Goal: Task Accomplishment & Management: Manage account settings

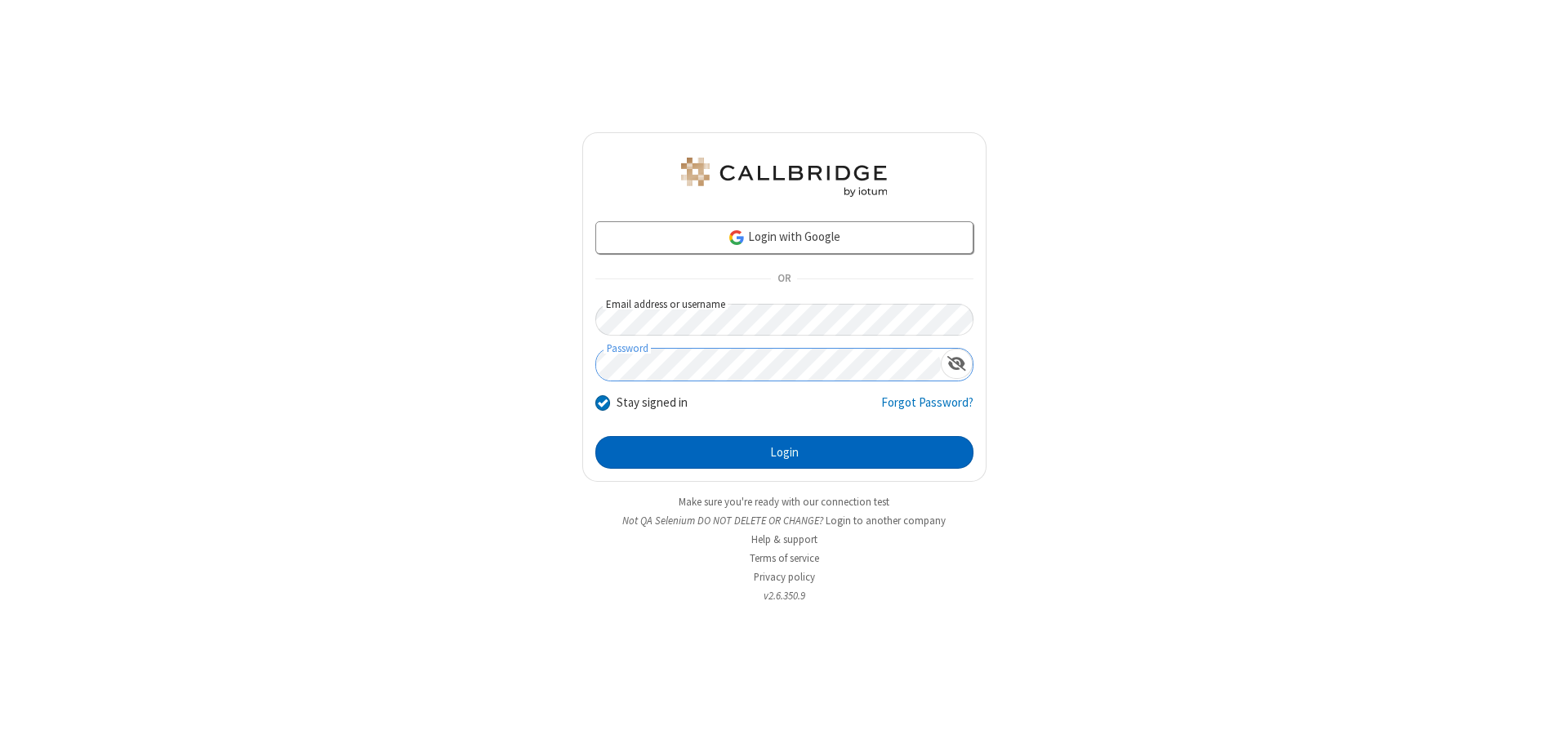
click at [784, 453] on button "Login" at bounding box center [785, 452] width 378 height 32
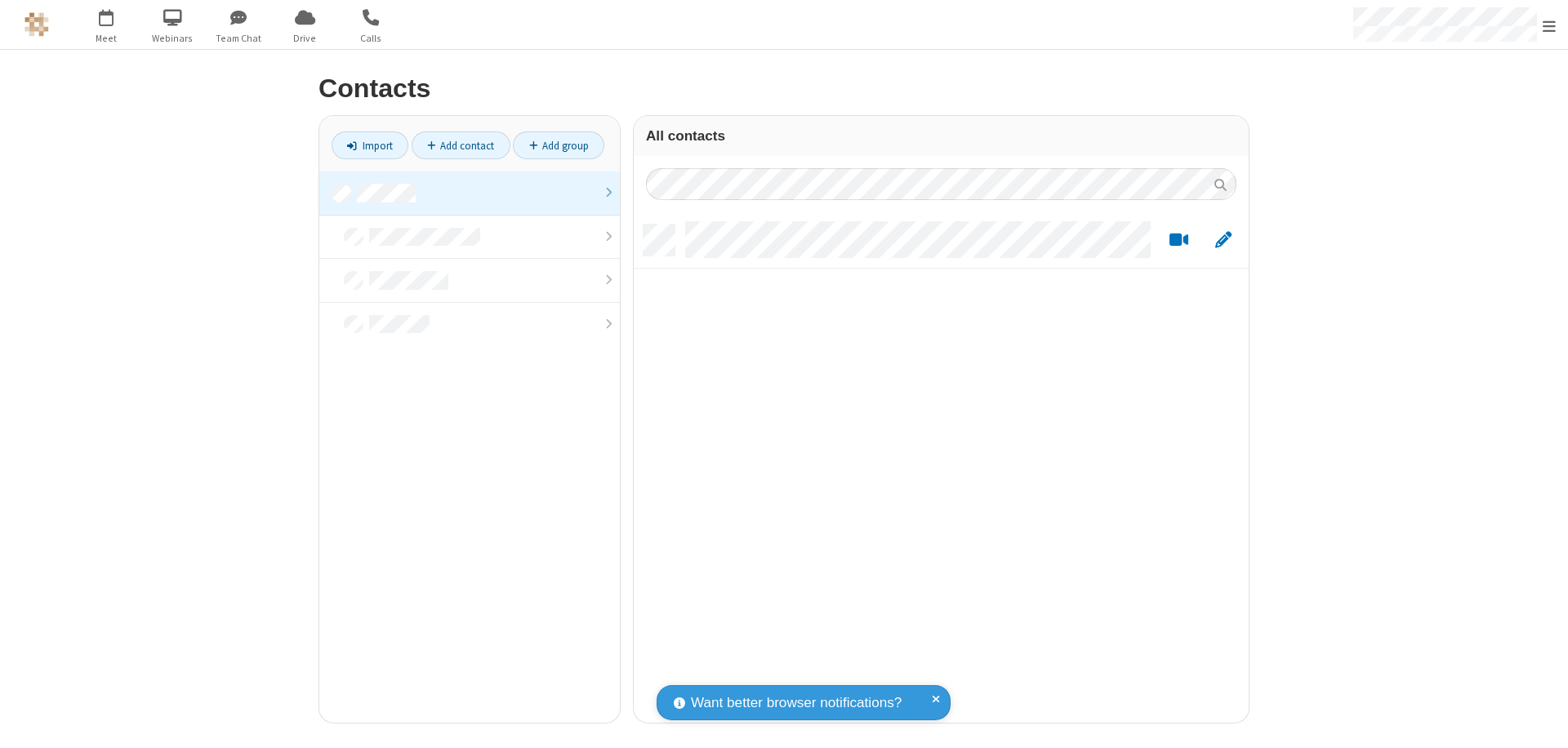
scroll to position [498, 603]
click at [470, 193] on link at bounding box center [469, 193] width 300 height 44
click at [460, 145] on link "Add contact" at bounding box center [460, 145] width 98 height 27
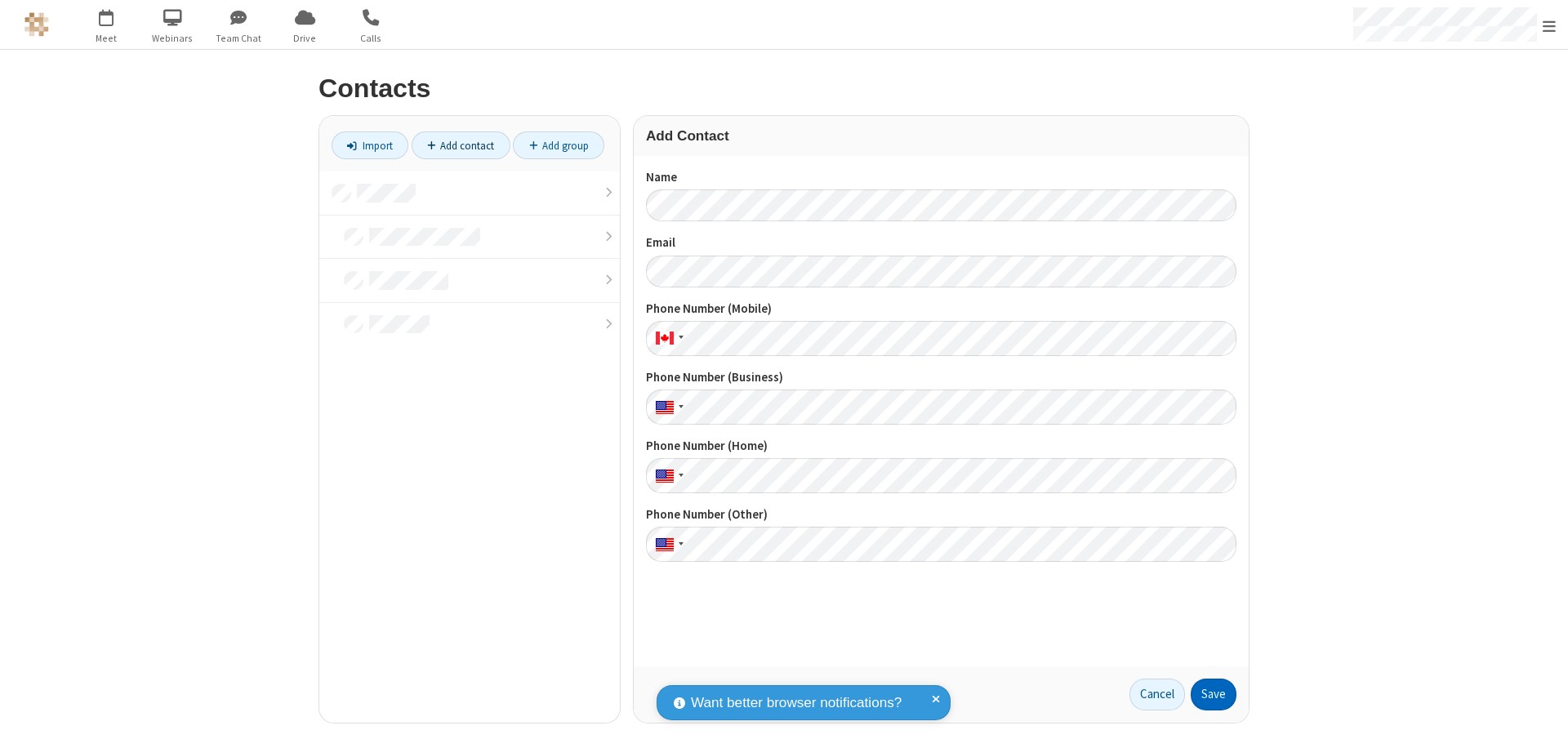
click at [1213, 694] on button "Save" at bounding box center [1213, 694] width 46 height 32
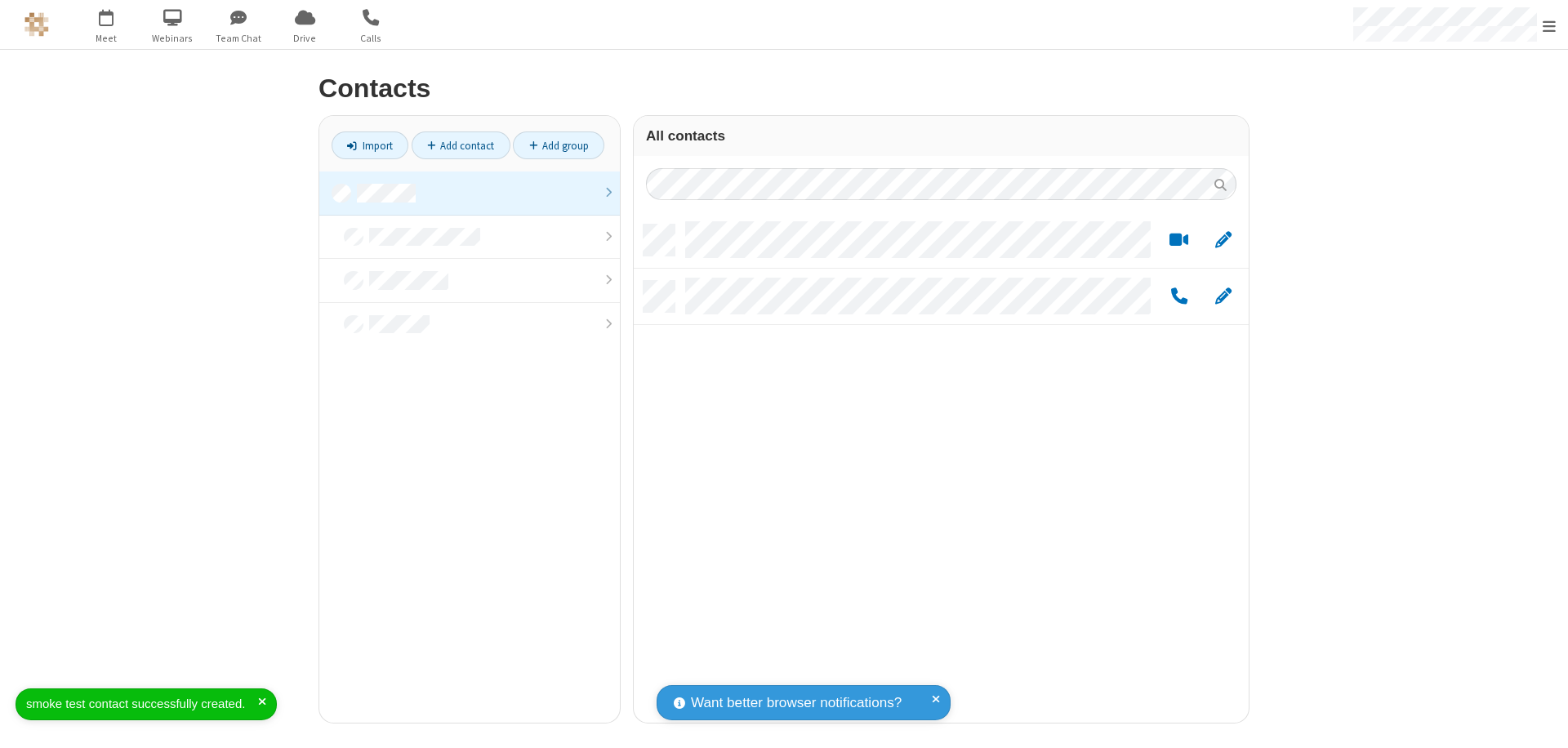
scroll to position [498, 603]
click at [460, 145] on link "Add contact" at bounding box center [460, 145] width 98 height 27
